Goal: Task Accomplishment & Management: Manage account settings

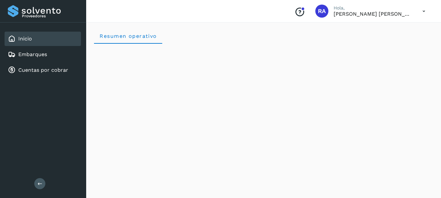
click at [39, 70] on link "Cuentas por cobrar" at bounding box center [43, 70] width 50 height 6
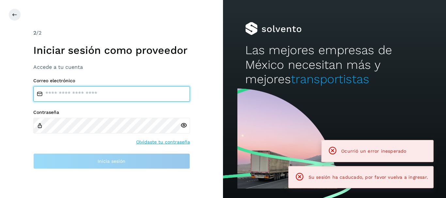
type input "**********"
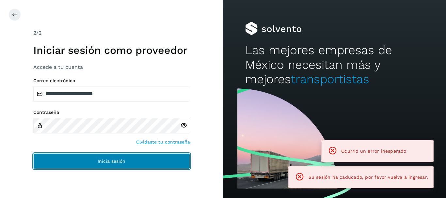
click at [122, 162] on span "Inicia sesión" at bounding box center [112, 161] width 28 height 5
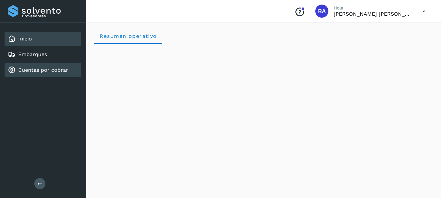
click at [33, 70] on link "Cuentas por cobrar" at bounding box center [43, 70] width 50 height 6
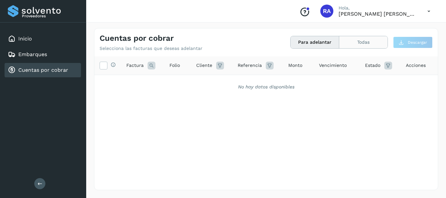
click at [354, 44] on button "Todas" at bounding box center [363, 42] width 48 height 12
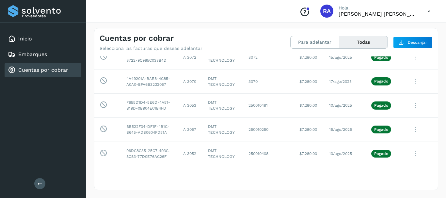
scroll to position [5410, 0]
